Goal: Task Accomplishment & Management: Complete application form

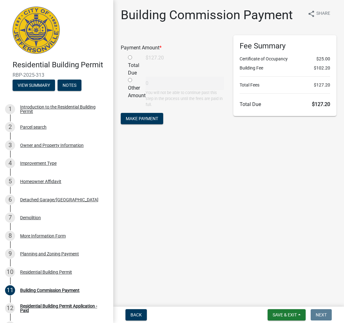
click at [129, 61] on div "Total Due" at bounding box center [132, 65] width 18 height 23
click at [129, 58] on input "radio" at bounding box center [130, 57] width 4 height 4
radio input "true"
type input "127.2"
click at [146, 119] on span "Make Payment" at bounding box center [142, 118] width 32 height 5
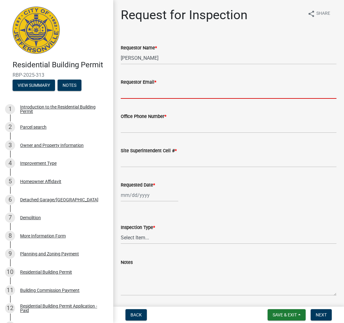
click at [137, 92] on input "Requestor Email *" at bounding box center [229, 92] width 216 height 13
type input "[EMAIL_ADDRESS][DOMAIN_NAME]"
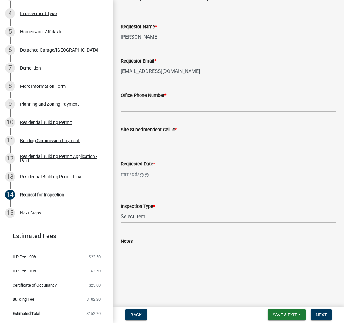
scroll to position [149, 0]
click at [28, 160] on div "Residential Building Permit Application - Paid" at bounding box center [61, 158] width 83 height 9
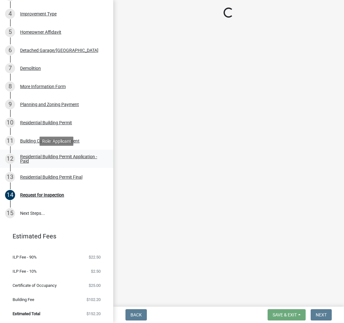
scroll to position [0, 0]
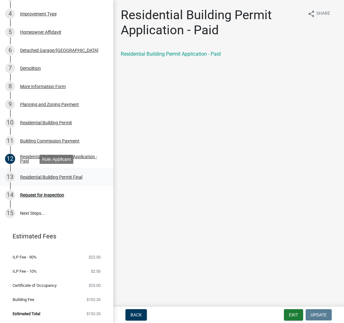
click at [29, 177] on div "Residential Building Permit Final" at bounding box center [51, 177] width 62 height 4
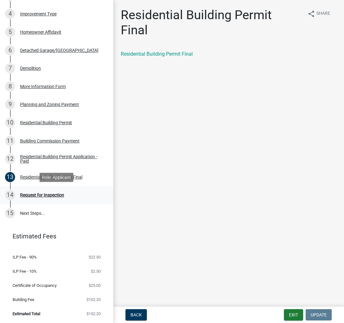
click at [28, 196] on div "Request for Inspection" at bounding box center [42, 195] width 44 height 4
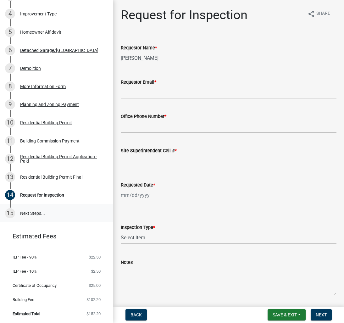
click at [39, 214] on link "15 Next Steps..." at bounding box center [56, 213] width 113 height 18
click at [289, 316] on span "Save & Exit" at bounding box center [285, 314] width 24 height 5
click at [276, 299] on button "Save & Exit" at bounding box center [280, 298] width 50 height 15
